Goal: Information Seeking & Learning: Find specific page/section

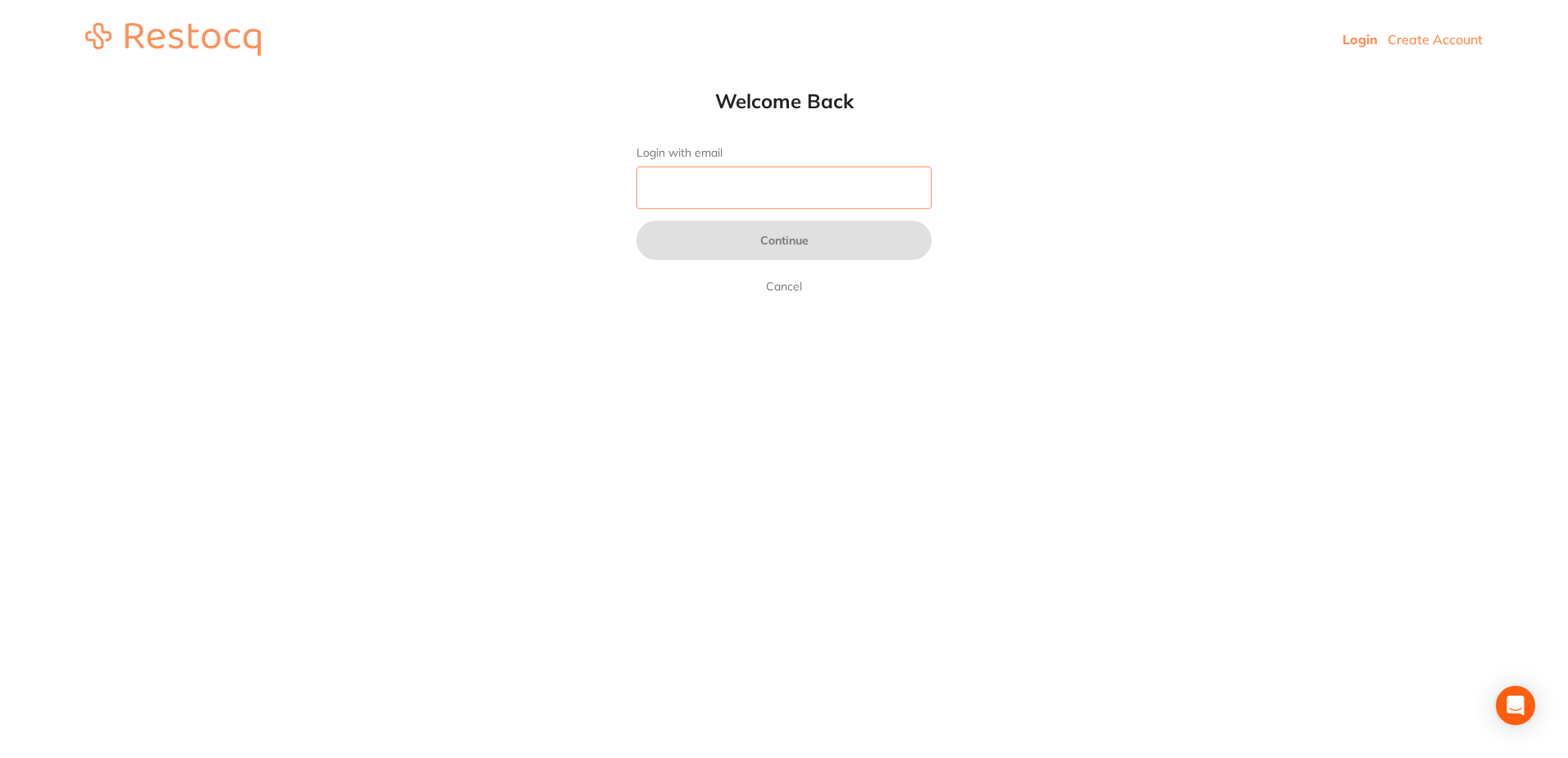
click at [708, 189] on input "Login with email" at bounding box center [784, 188] width 295 height 43
type input "[EMAIL_ADDRESS][DOMAIN_NAME]"
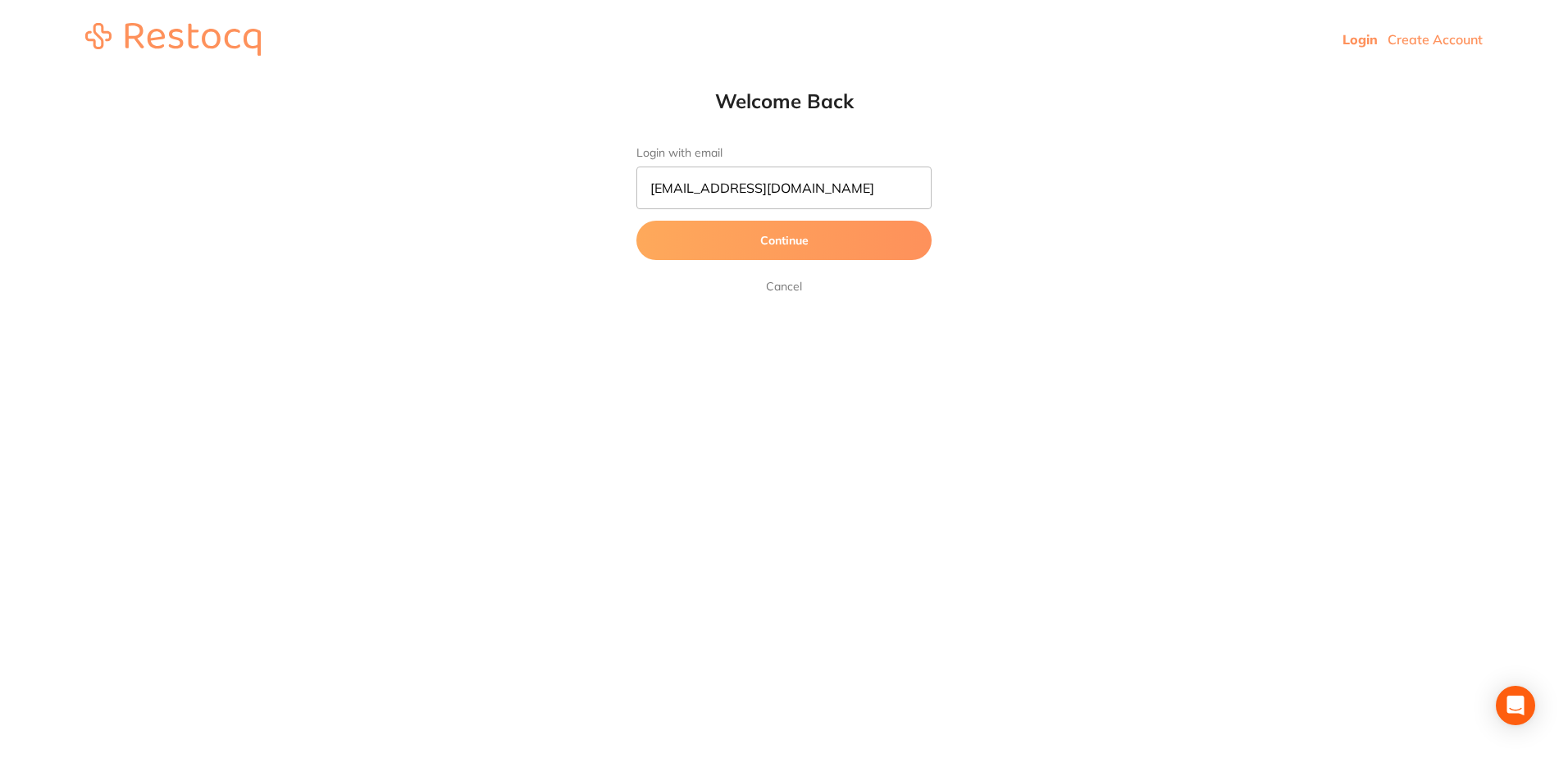
click at [703, 244] on button "Continue" at bounding box center [784, 240] width 295 height 39
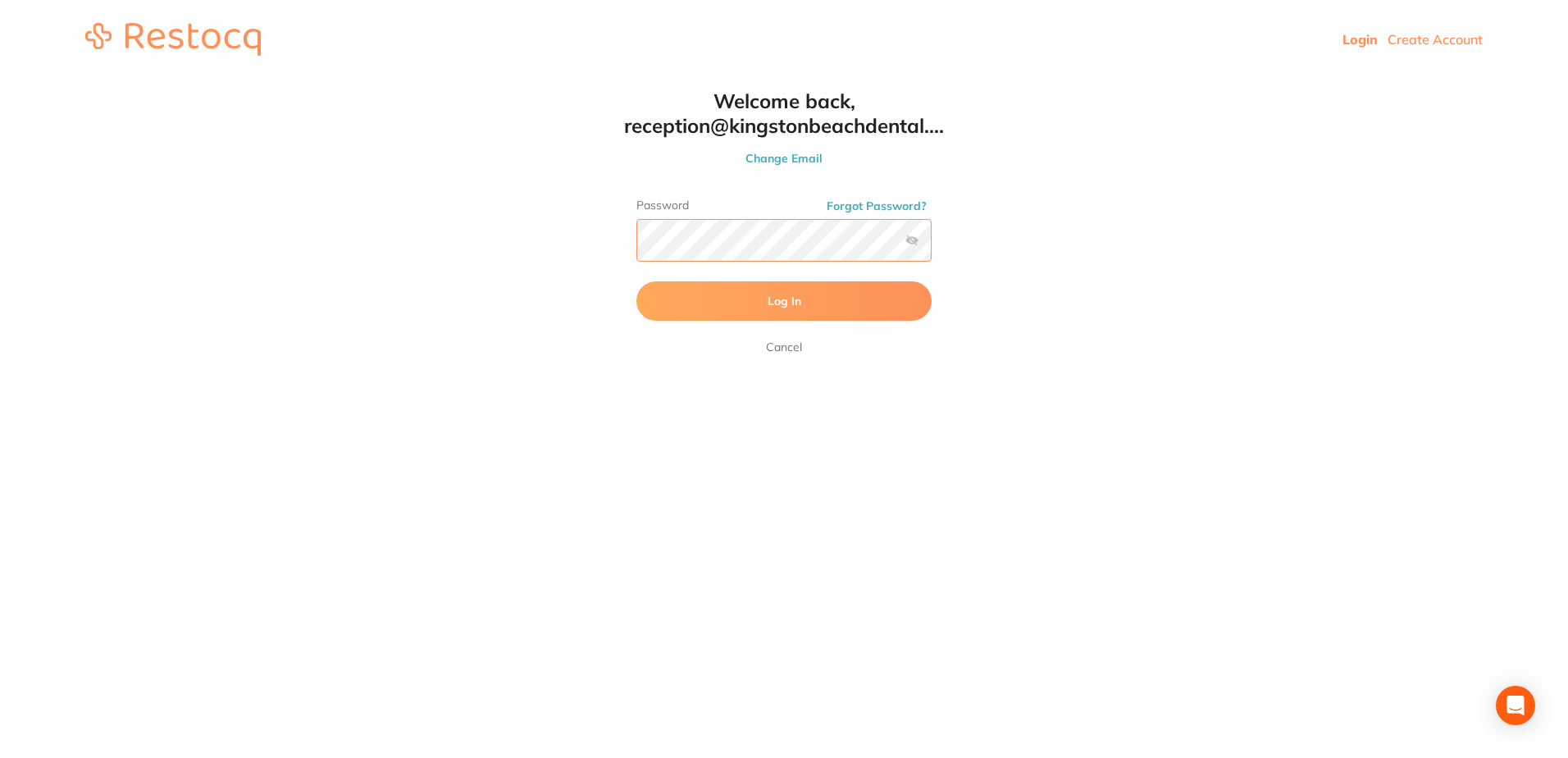
click at [636, 282] on button "Log In" at bounding box center [784, 301] width 295 height 39
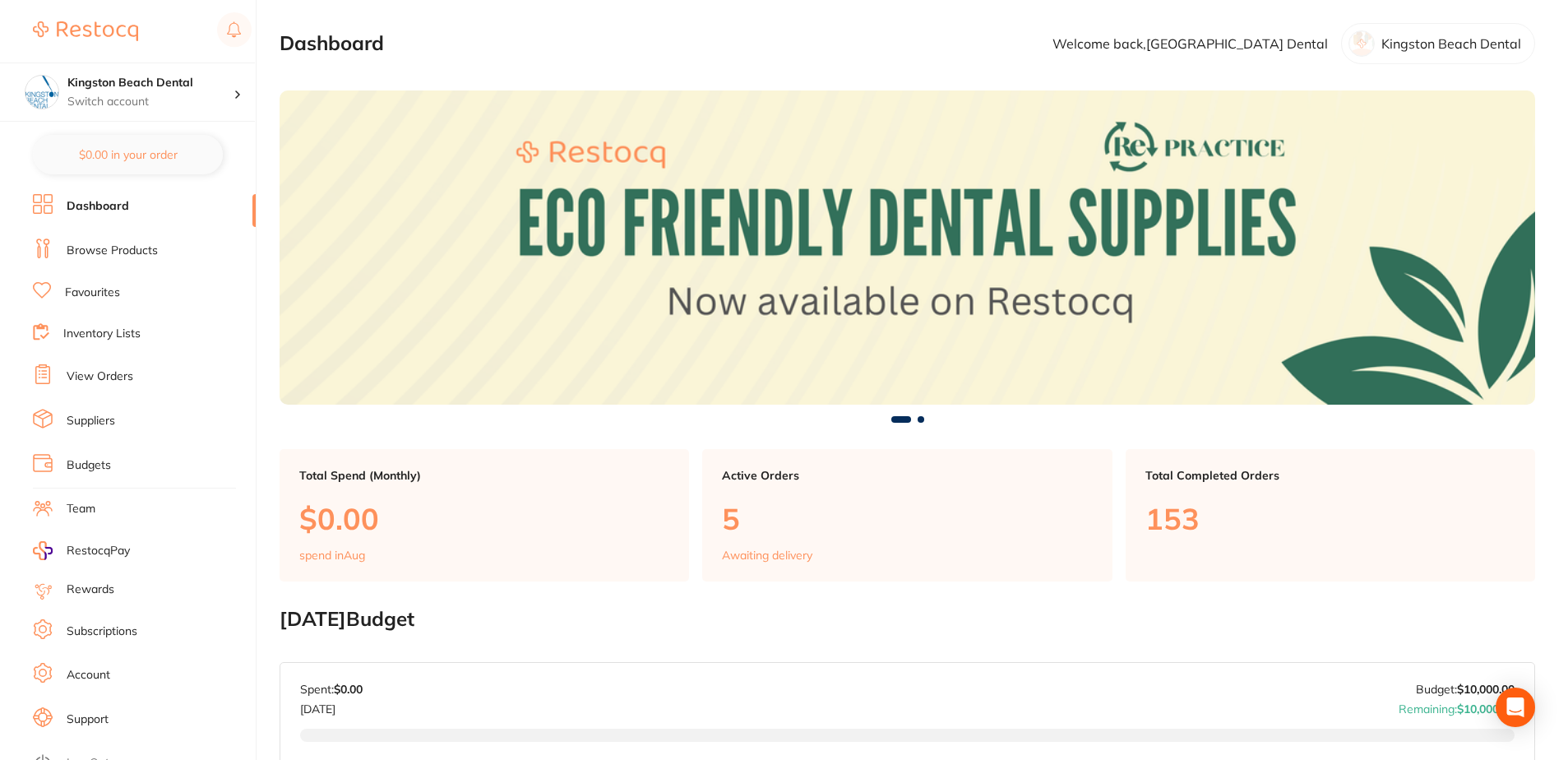
click at [143, 245] on link "Browse Products" at bounding box center [111, 250] width 91 height 17
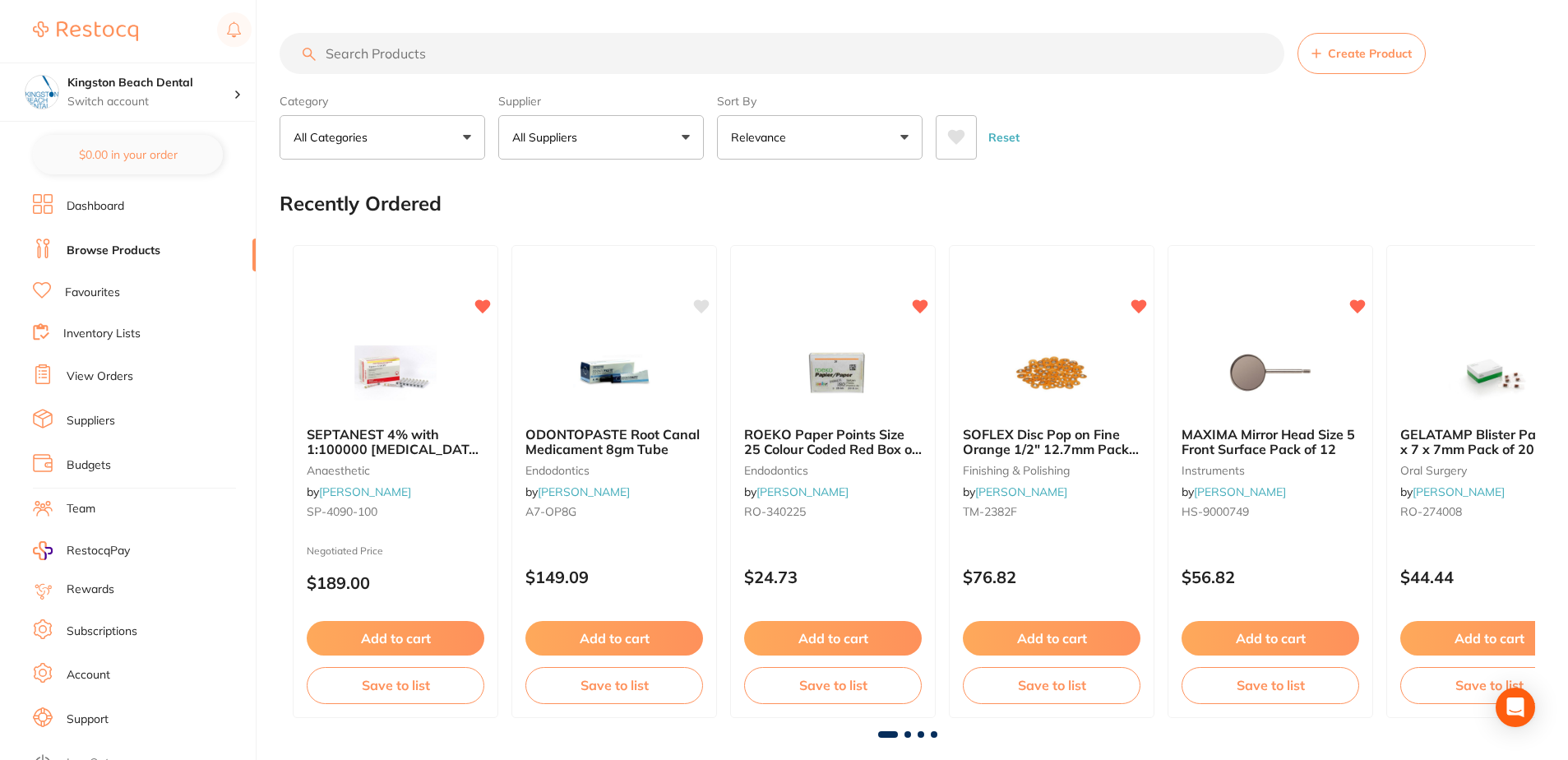
click at [569, 52] on input "search" at bounding box center [782, 54] width 1004 height 41
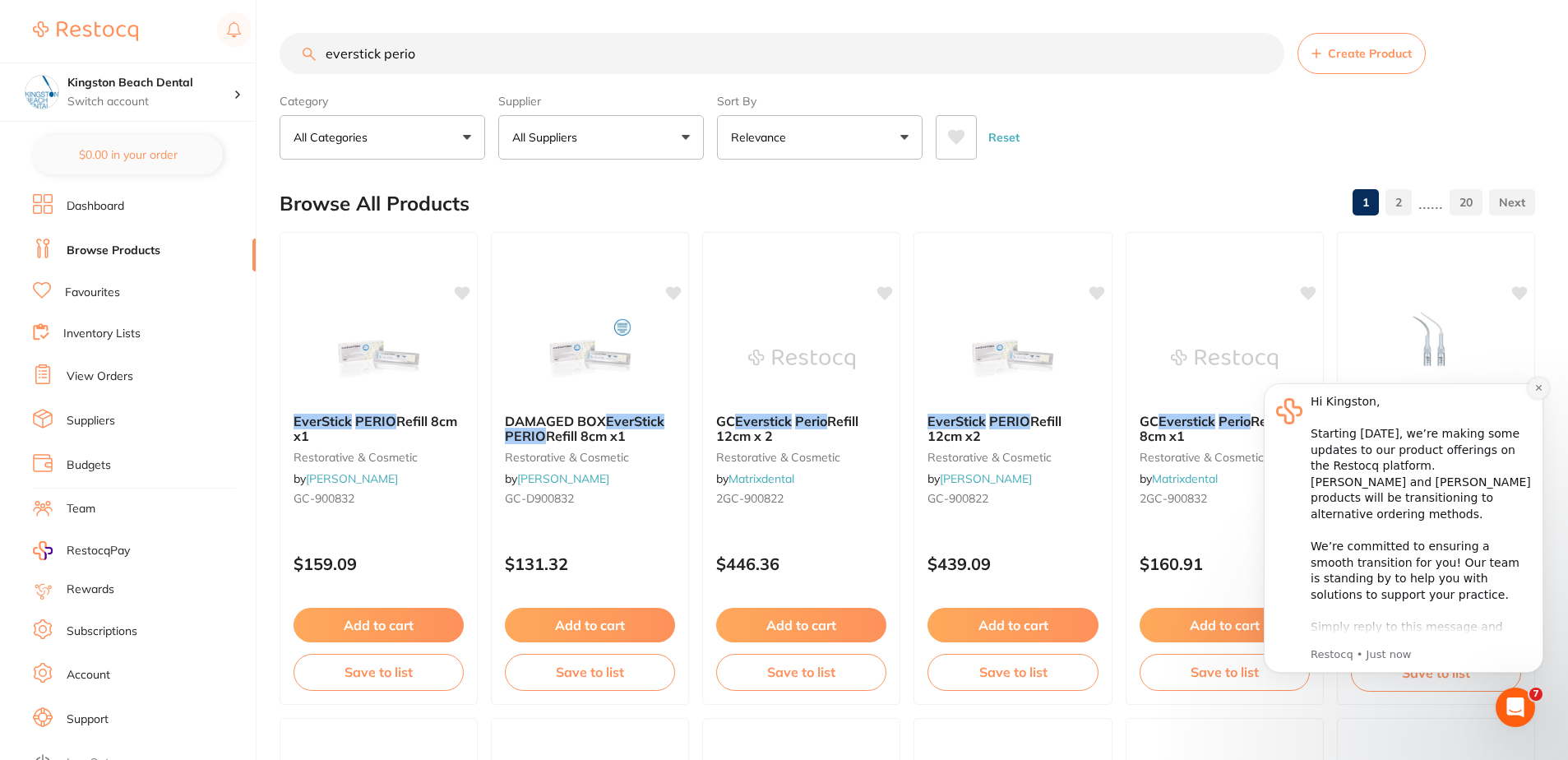
click at [1535, 388] on icon "Dismiss notification" at bounding box center [1538, 387] width 9 height 9
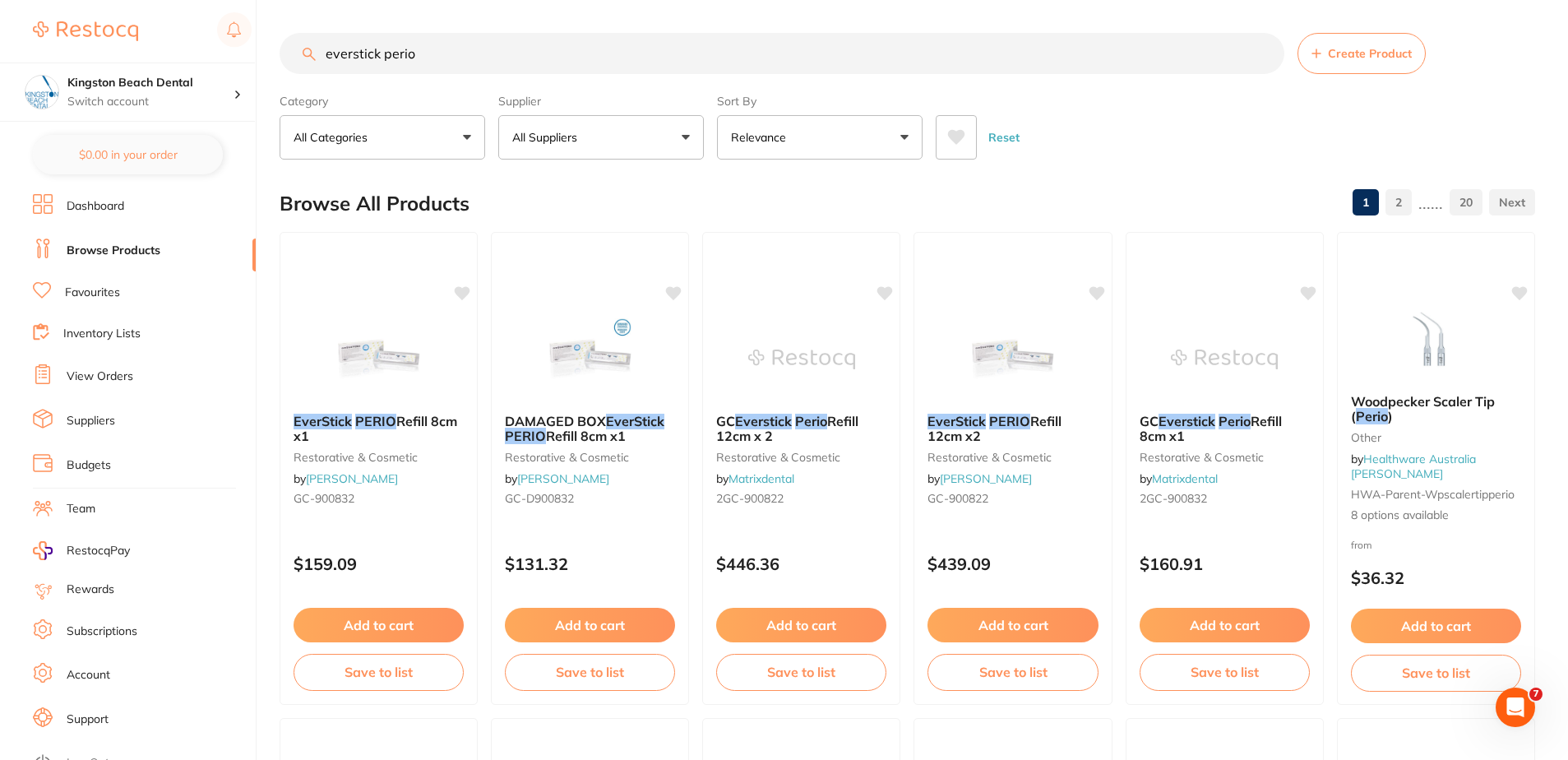
drag, startPoint x: 457, startPoint y: 54, endPoint x: 286, endPoint y: 55, distance: 171.0
click at [286, 55] on input "everstick perio" at bounding box center [782, 54] width 1004 height 41
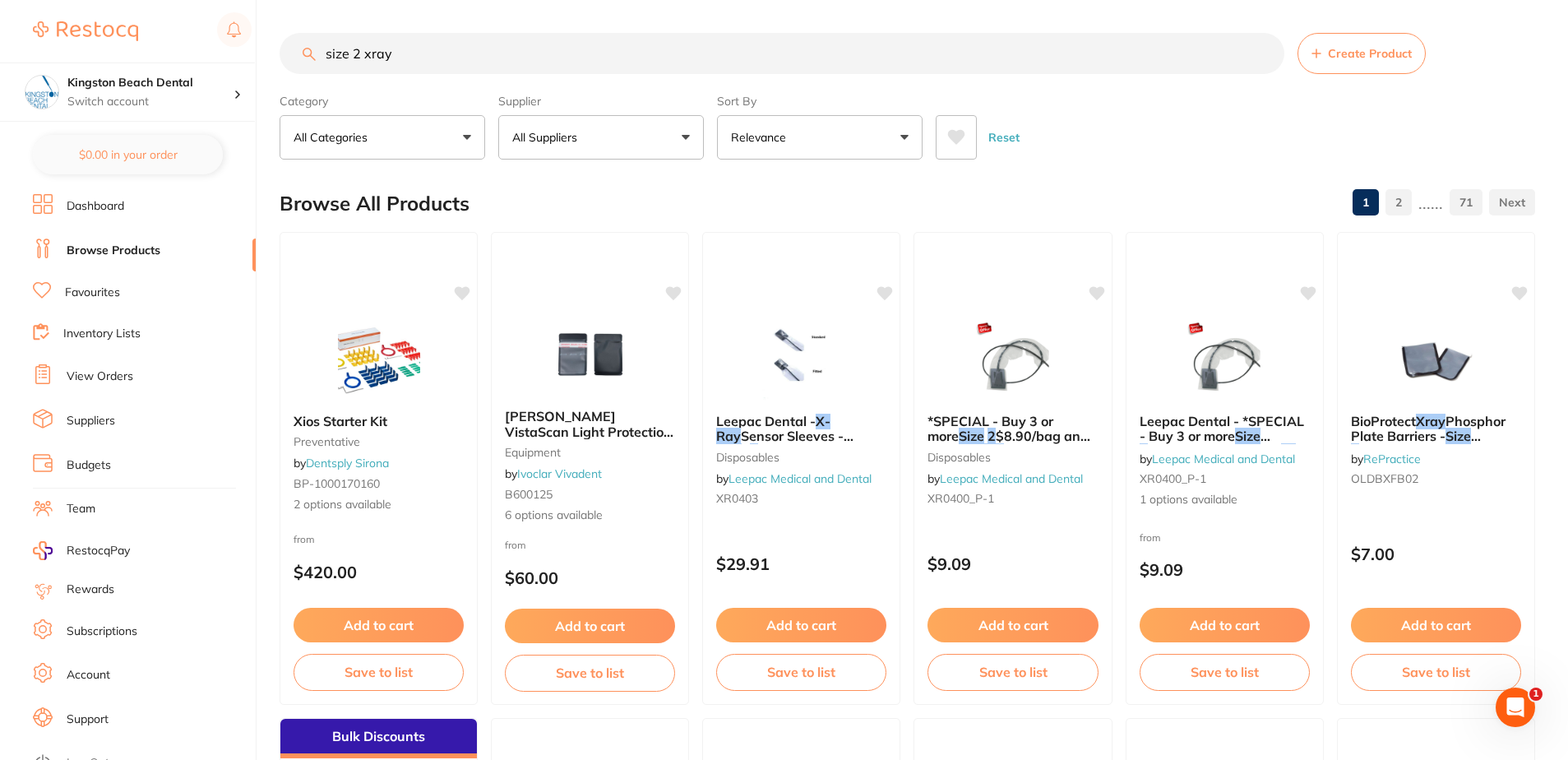
click at [951, 131] on icon at bounding box center [956, 137] width 18 height 15
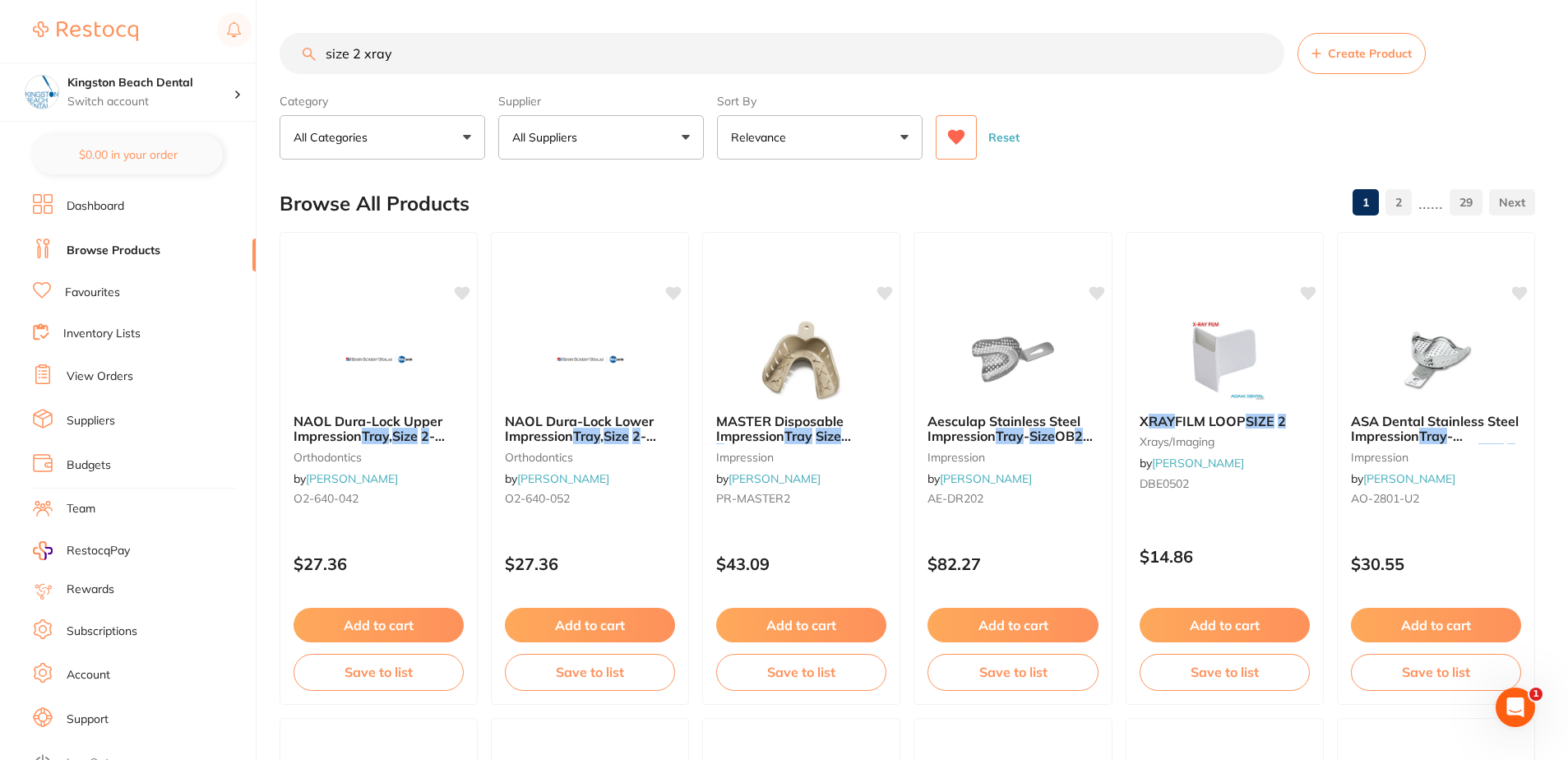
click at [614, 58] on input "size 2 xray" at bounding box center [782, 54] width 1004 height 41
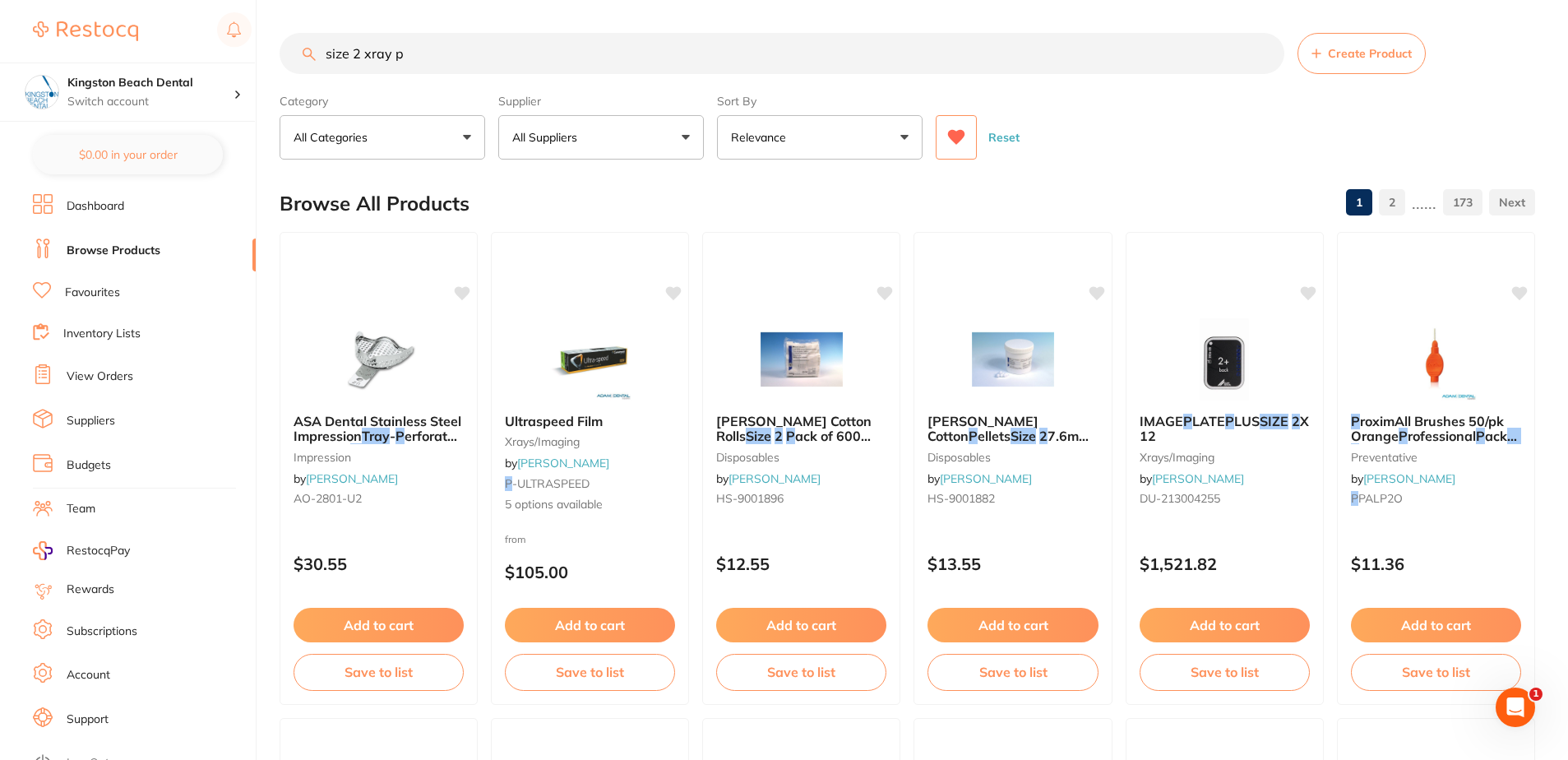
type input "size 2 xray p"
click at [995, 139] on button "Reset" at bounding box center [1004, 137] width 41 height 44
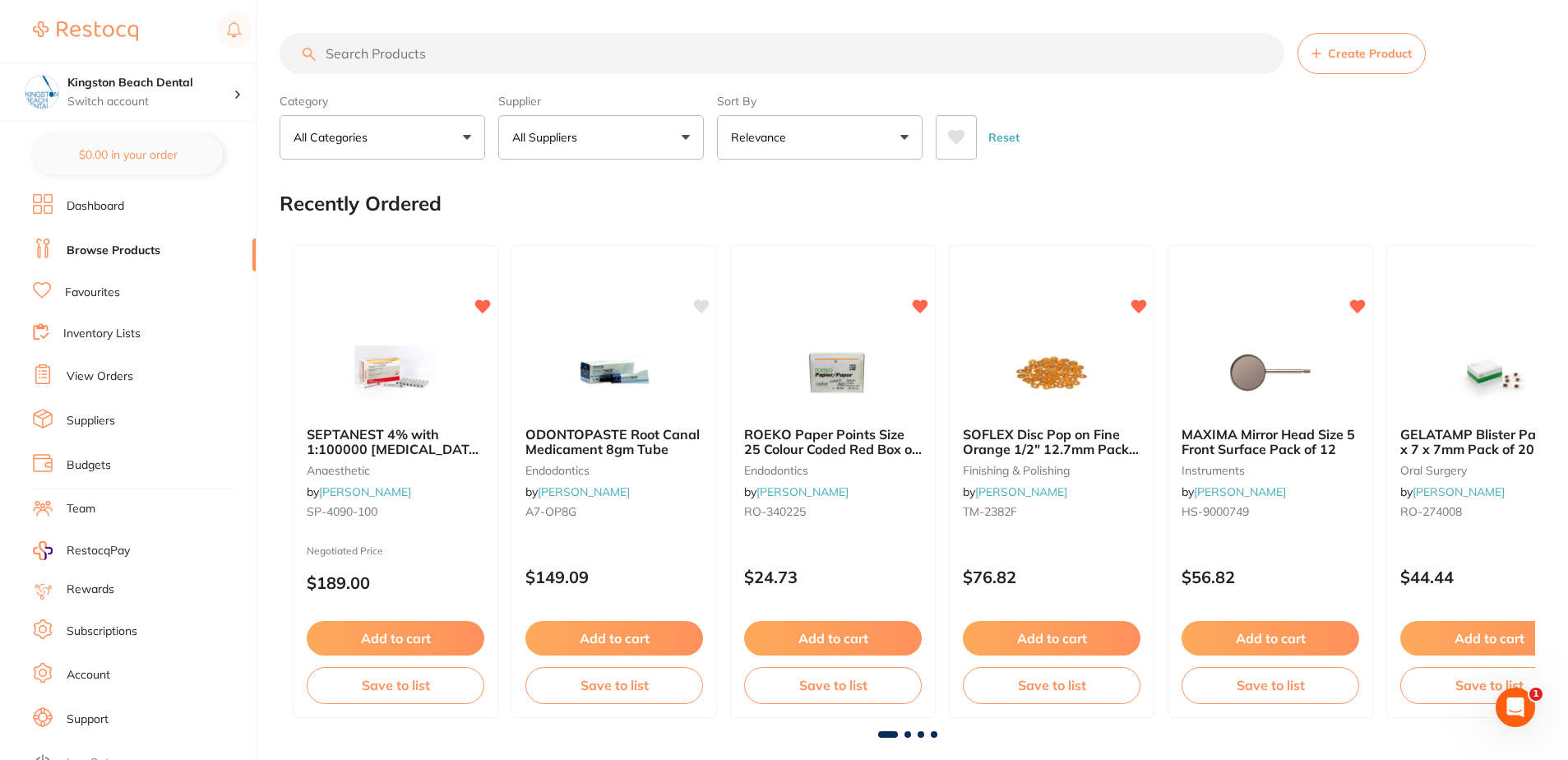
click at [940, 138] on button at bounding box center [956, 137] width 41 height 44
click at [828, 45] on input "search" at bounding box center [782, 54] width 1004 height 41
type input "size 2"
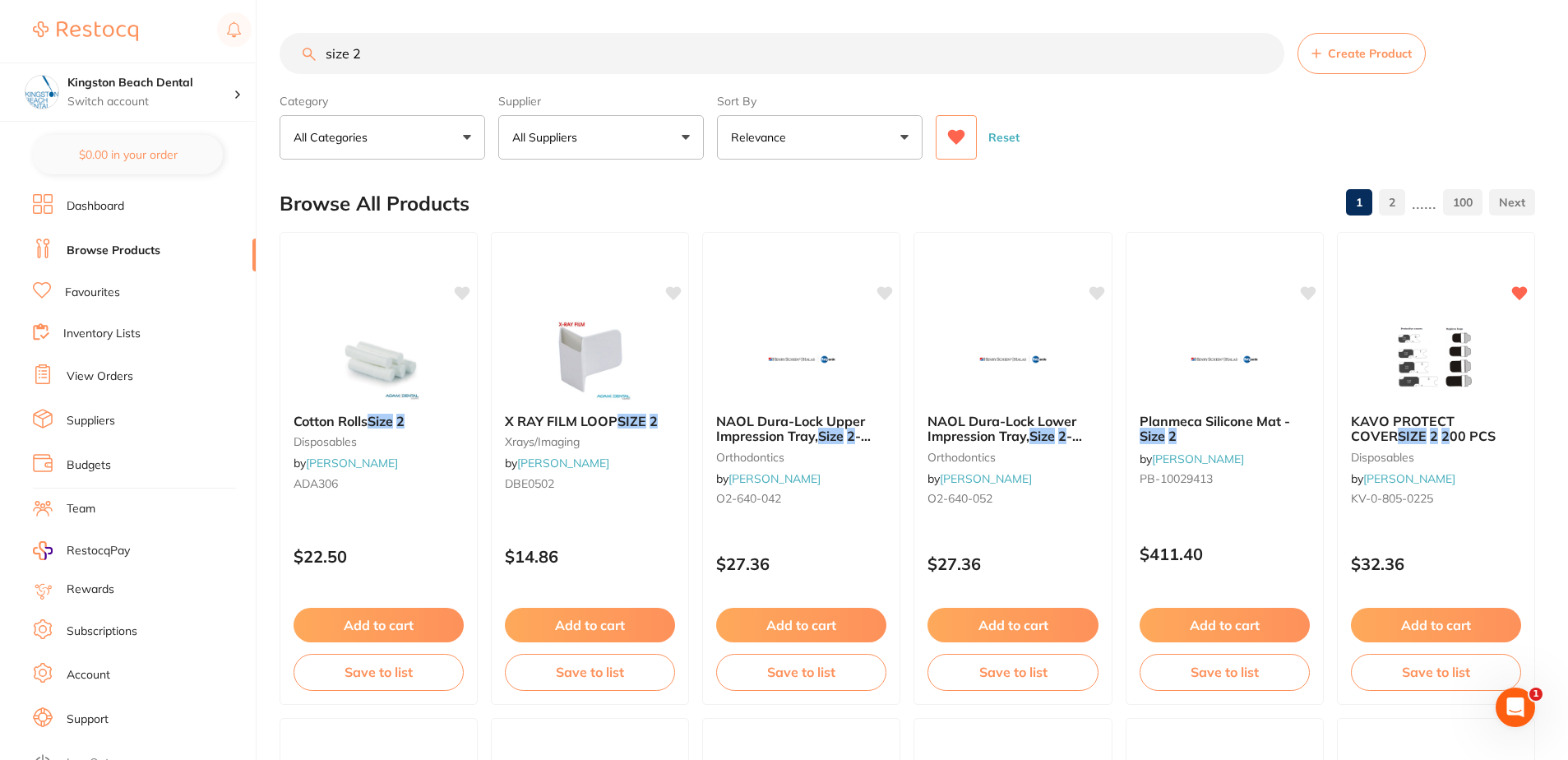
click at [403, 117] on button "All Categories" at bounding box center [382, 137] width 205 height 44
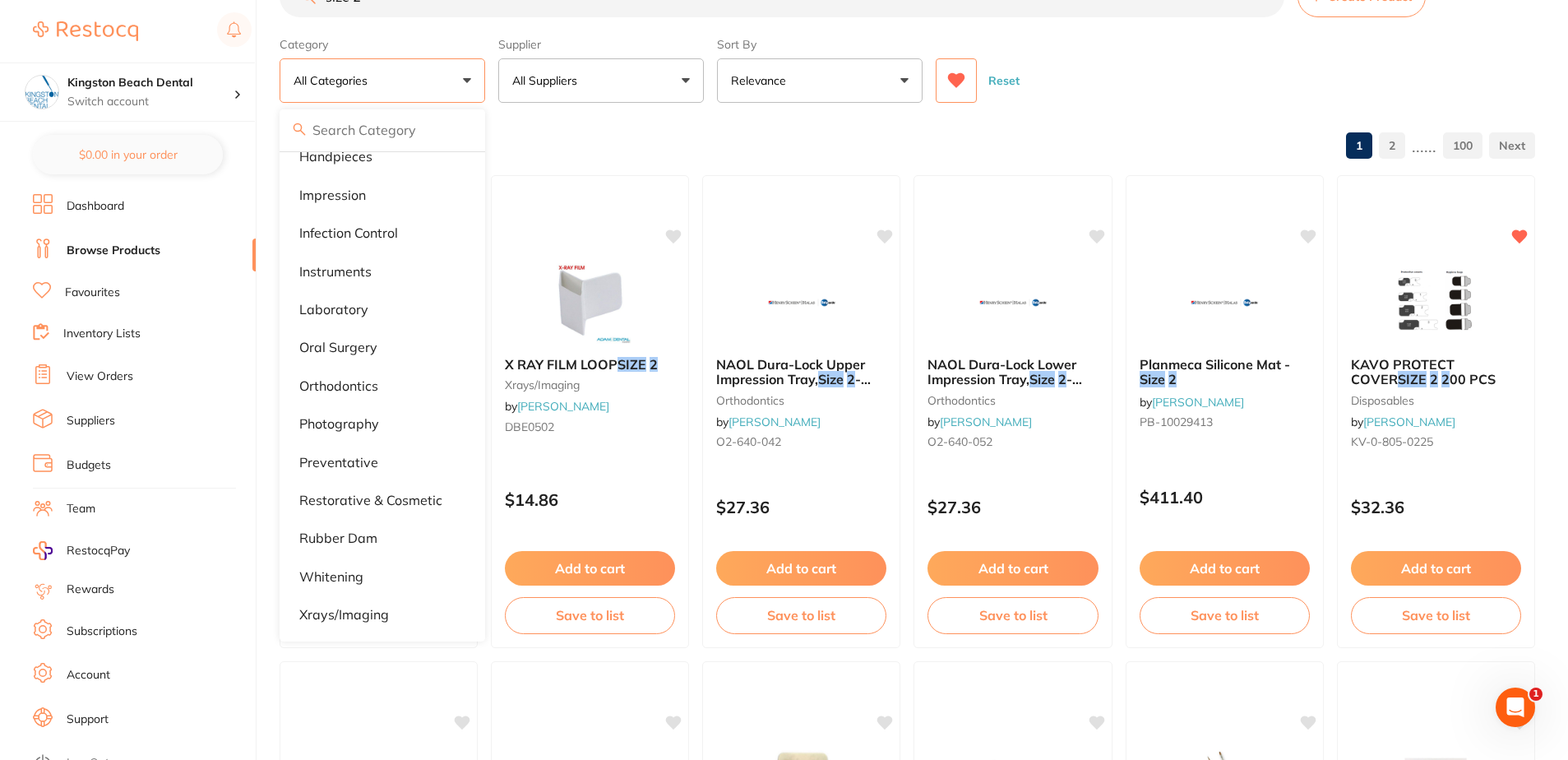
scroll to position [82, 0]
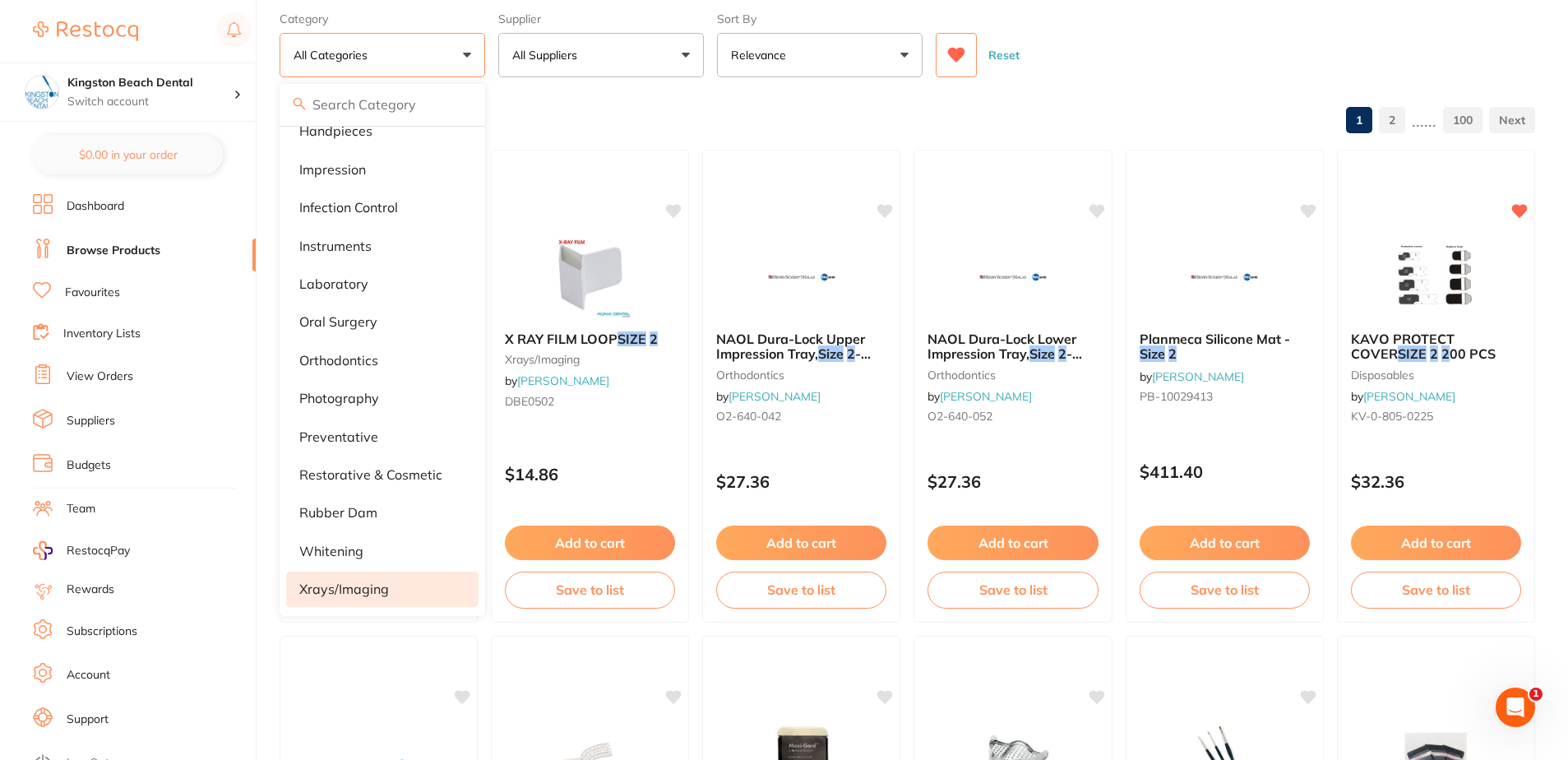
click at [350, 584] on p "xrays/imaging" at bounding box center [344, 588] width 90 height 15
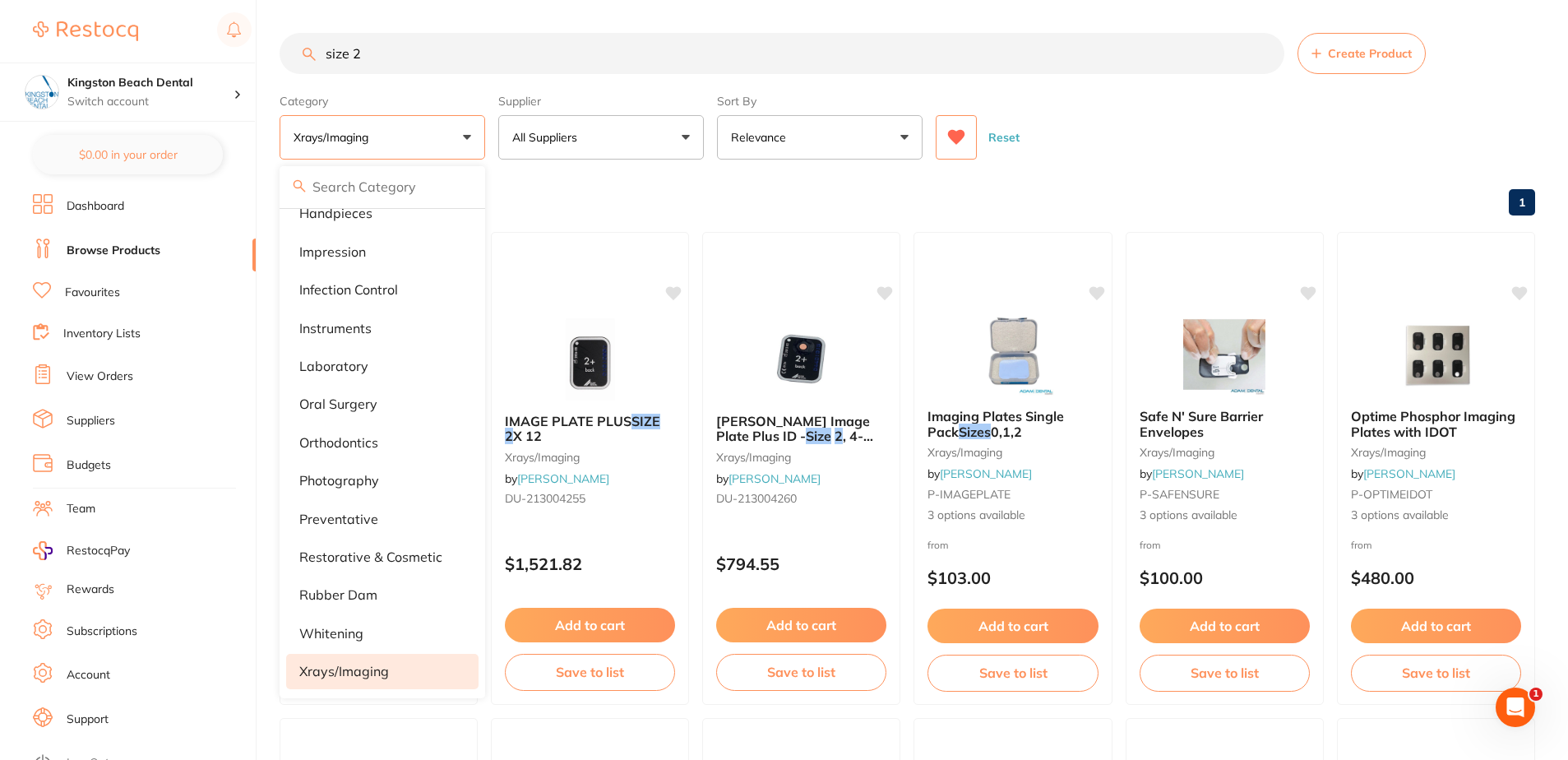
scroll to position [0, 0]
click at [1150, 145] on div "Reset" at bounding box center [1229, 130] width 586 height 58
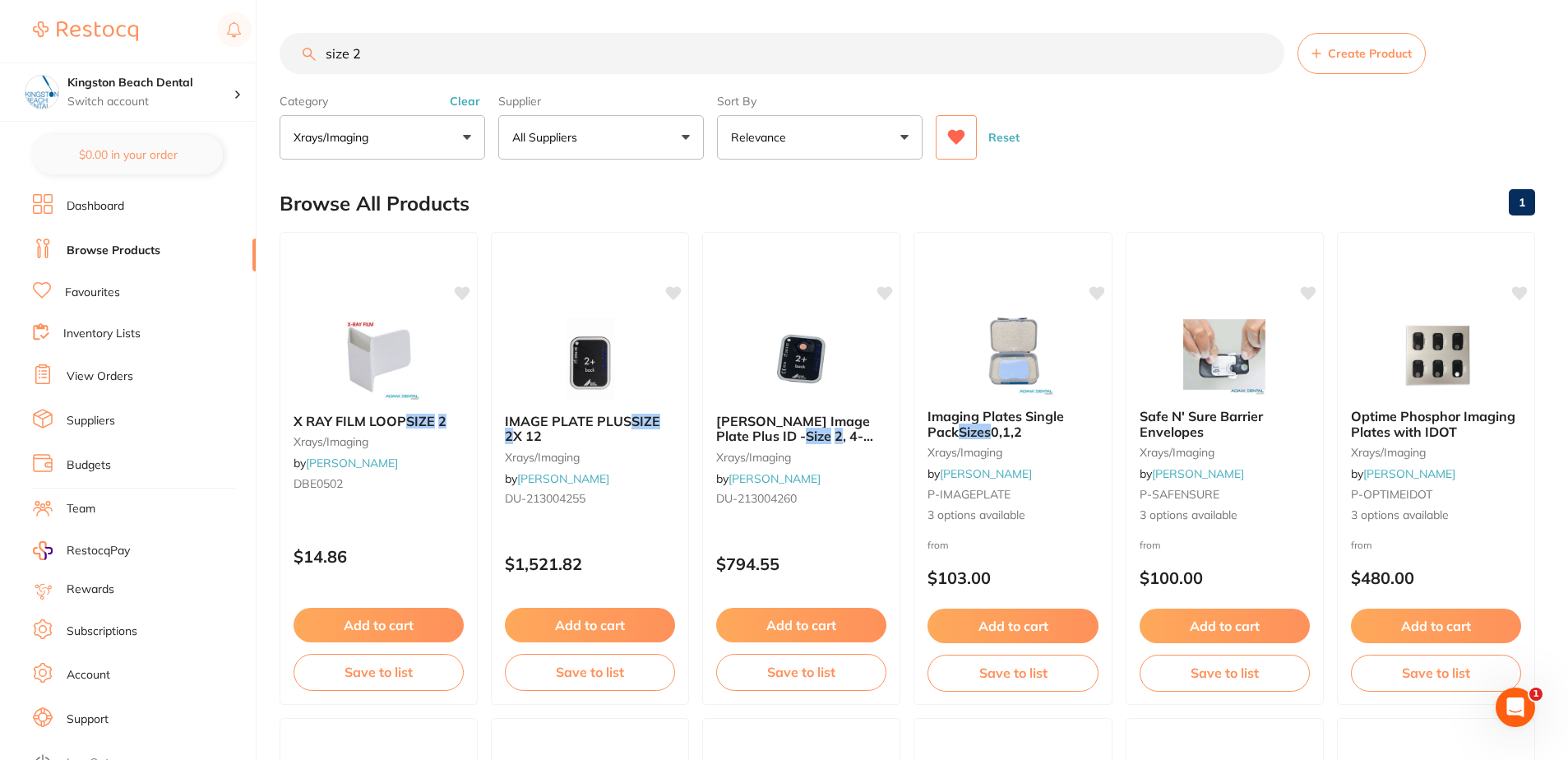
click at [683, 58] on input "size 2" at bounding box center [782, 54] width 1004 height 41
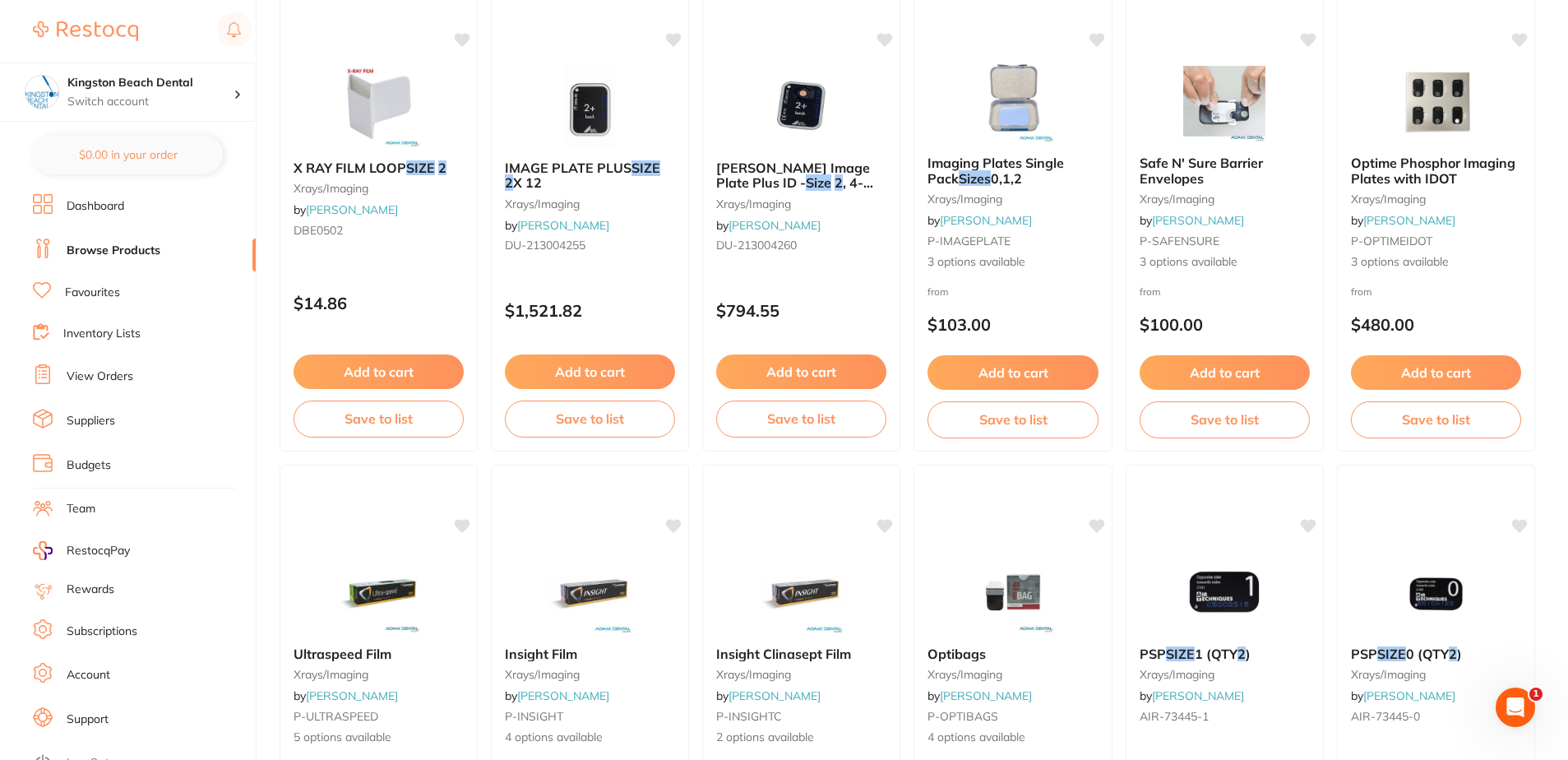
scroll to position [246, 0]
